Goal: Task Accomplishment & Management: Use online tool/utility

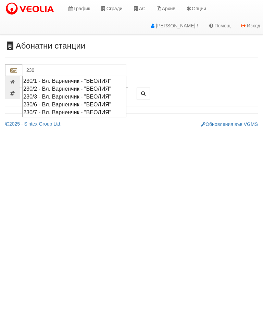
click at [88, 109] on div "230/7 - Вл. Варненчик - "ВЕОЛИЯ"" at bounding box center [74, 112] width 102 height 8
type input "230/7 - Вл. Варненчик - "ВЕОЛИЯ""
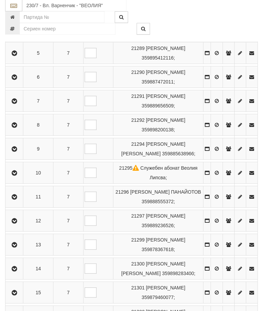
click at [15, 200] on icon "button" at bounding box center [14, 197] width 8 height 5
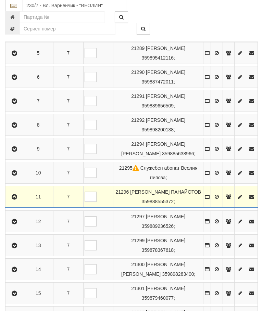
scroll to position [248, 0]
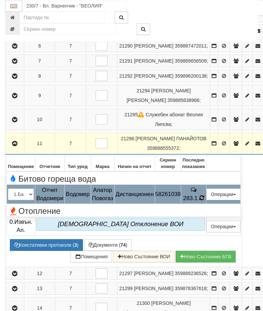
click at [206, 204] on td "283.1" at bounding box center [193, 194] width 25 height 19
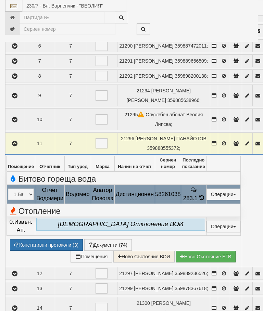
select select "10"
select select "1"
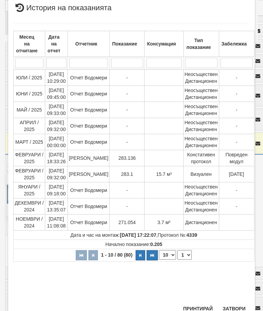
scroll to position [249, 0]
click at [234, 311] on button "Затвори" at bounding box center [233, 308] width 31 height 11
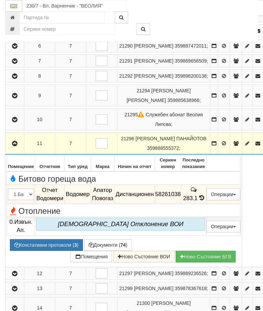
click at [0, 0] on button "Редакция / Протокол" at bounding box center [0, 0] width 0 height 0
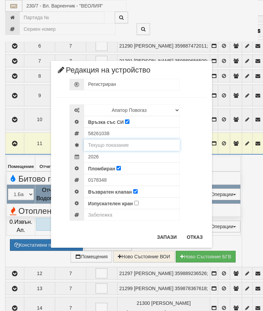
click at [120, 145] on input "text" at bounding box center [132, 145] width 96 height 12
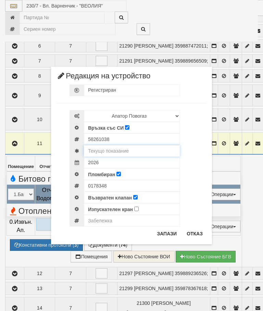
scroll to position [248, 0]
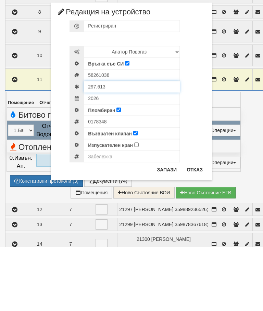
type input "297.613"
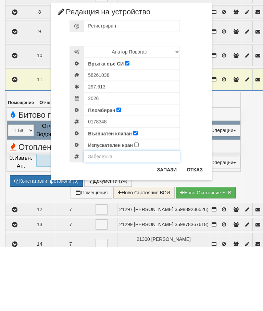
click at [105, 215] on input "text" at bounding box center [132, 221] width 96 height 12
type input "Модула не отчита"
click at [169, 228] on button "Запази" at bounding box center [167, 233] width 28 height 11
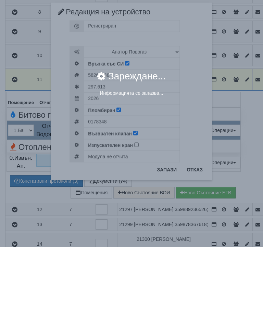
scroll to position [312, 0]
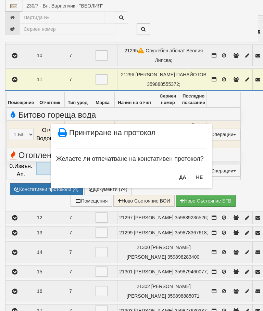
click at [201, 175] on button "НЕ" at bounding box center [199, 177] width 15 height 11
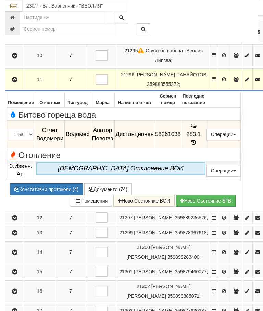
click at [12, 82] on icon "button" at bounding box center [15, 79] width 8 height 5
